Goal: Find specific page/section: Find specific page/section

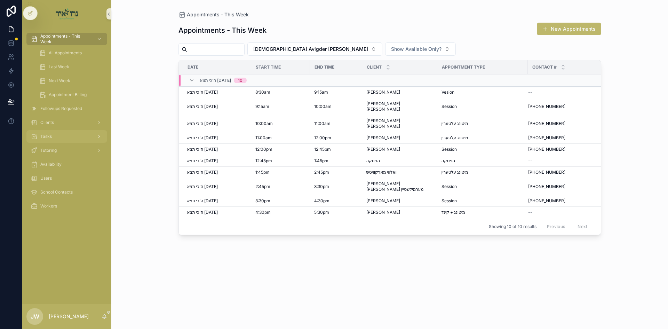
click at [55, 136] on div "Tasks" at bounding box center [67, 136] width 72 height 11
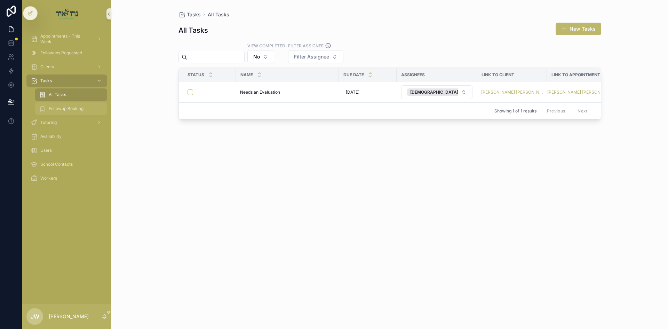
click at [81, 108] on span "Followup Booking" at bounding box center [66, 109] width 35 height 6
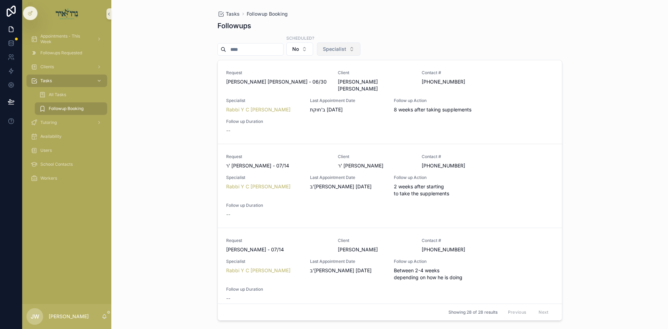
click at [340, 52] on span "Specialist" at bounding box center [334, 49] width 23 height 7
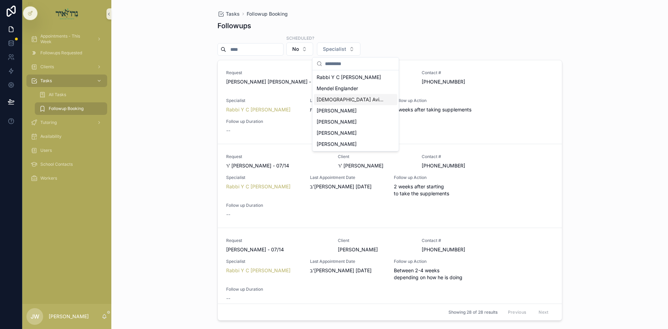
click at [342, 98] on span "[DEMOGRAPHIC_DATA] Avigder [PERSON_NAME]" at bounding box center [352, 99] width 70 height 7
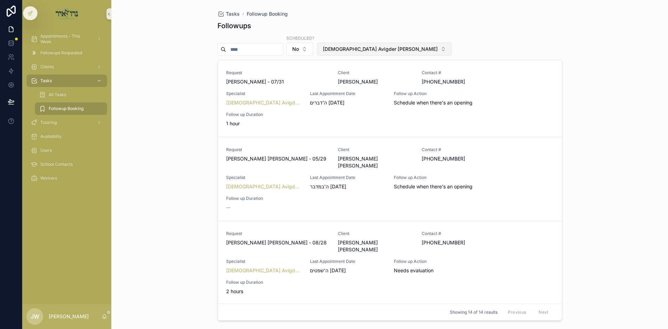
click at [368, 53] on button "[DEMOGRAPHIC_DATA] Avigder [PERSON_NAME]" at bounding box center [384, 48] width 135 height 13
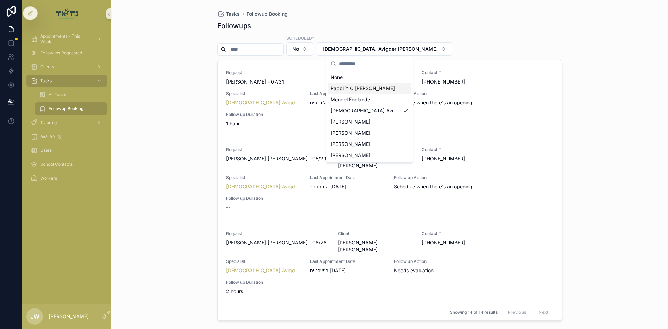
click at [364, 90] on span "Rabbi Y C [PERSON_NAME]" at bounding box center [363, 88] width 64 height 7
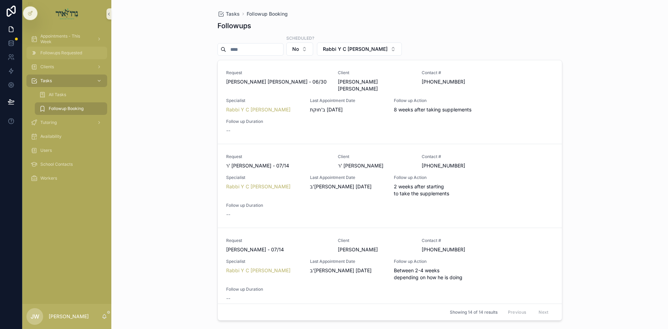
click at [44, 52] on span "Followups Requested" at bounding box center [61, 53] width 42 height 6
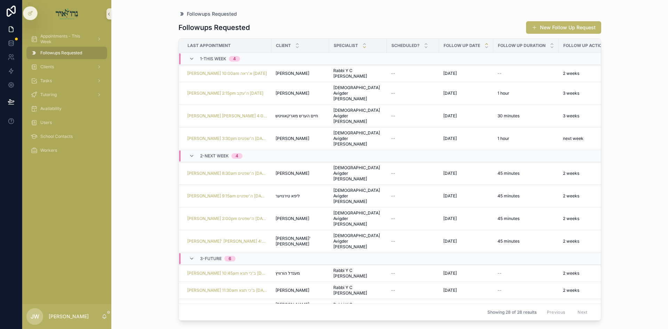
click at [362, 48] on icon "scrollable content" at bounding box center [364, 47] width 5 height 5
click at [49, 69] on span "Clients" at bounding box center [47, 67] width 14 height 6
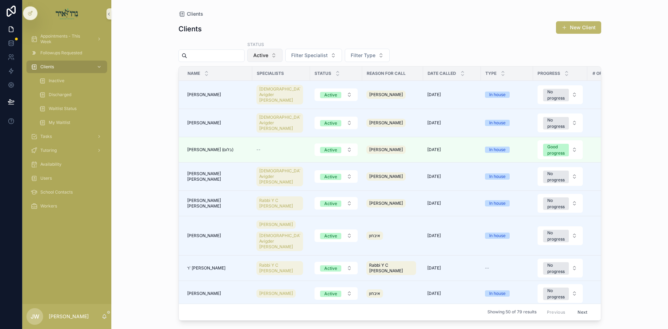
click at [272, 59] on button "Active" at bounding box center [264, 55] width 35 height 13
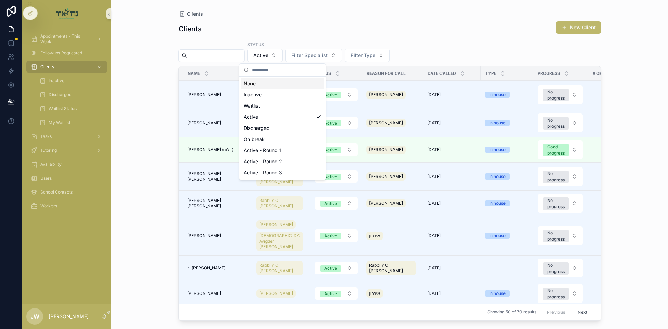
click at [261, 85] on div "None" at bounding box center [283, 83] width 84 height 11
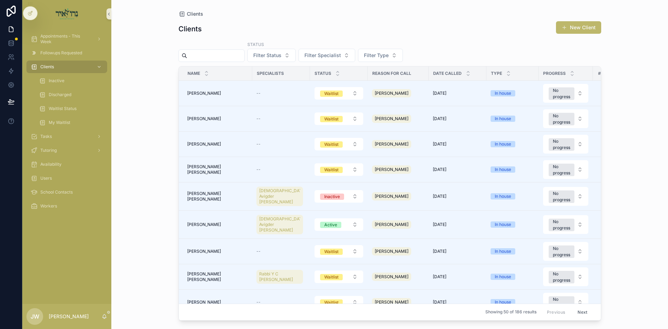
click at [214, 60] on input "scrollable content" at bounding box center [215, 56] width 57 height 10
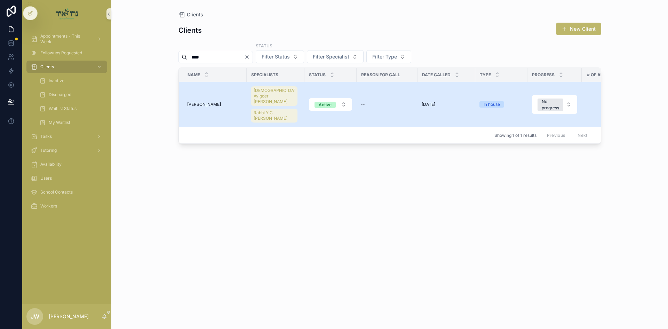
type input "****"
click at [195, 102] on span "[PERSON_NAME]" at bounding box center [204, 105] width 34 height 6
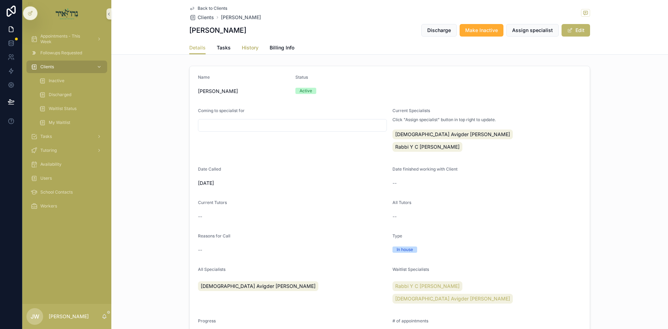
click at [248, 49] on span "History" at bounding box center [250, 47] width 17 height 7
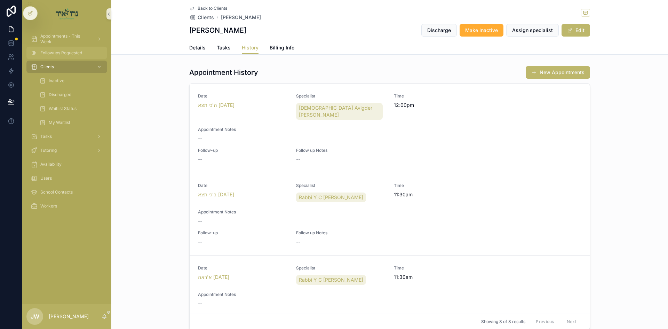
click at [63, 58] on div "Followups Requested" at bounding box center [67, 52] width 72 height 11
